Goal: Navigation & Orientation: Go to known website

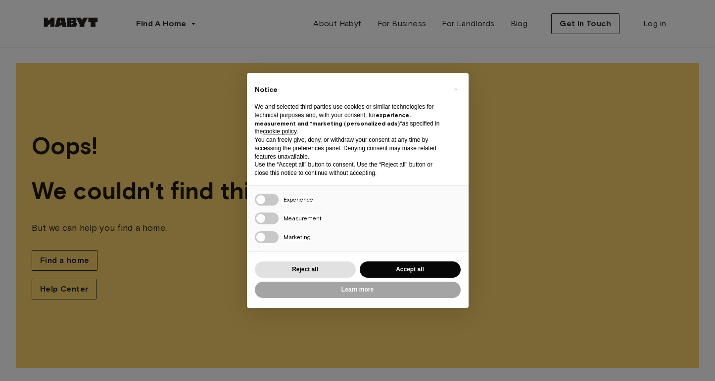
scroll to position [1, 0]
click at [333, 272] on button "Reject all" at bounding box center [305, 270] width 101 height 16
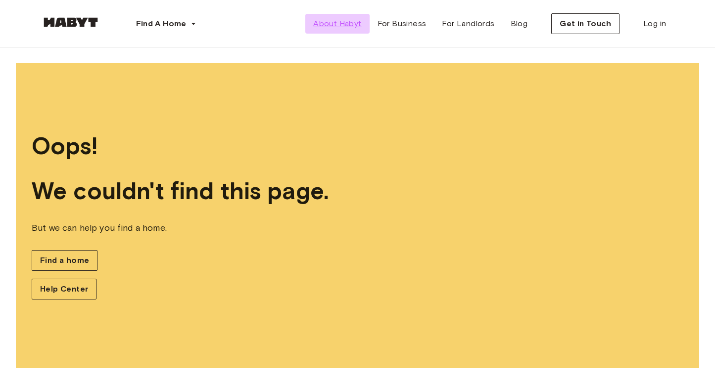
click at [358, 23] on span "About Habyt" at bounding box center [337, 24] width 48 height 12
